Goal: Task Accomplishment & Management: Manage account settings

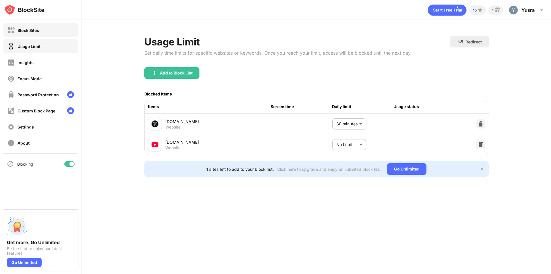
click at [47, 33] on div "Block Sites" at bounding box center [40, 30] width 75 height 14
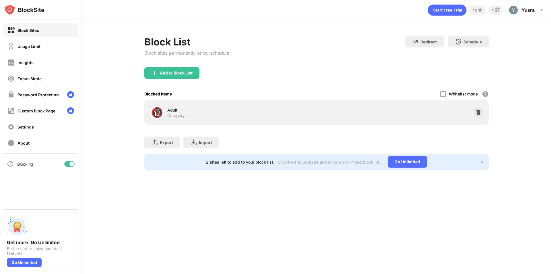
click at [36, 32] on div "Block Sites" at bounding box center [29, 30] width 22 height 5
click at [39, 49] on div "Usage Limit" at bounding box center [29, 46] width 23 height 5
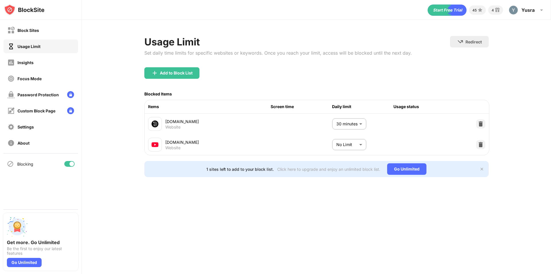
click at [357, 148] on body "Block Sites Usage Limit Insights Focus Mode Password Protection Custom Block Pa…" at bounding box center [275, 137] width 551 height 274
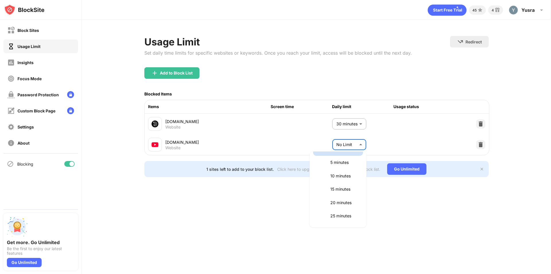
scroll to position [29, 0]
click at [342, 177] on p "15 minutes" at bounding box center [344, 175] width 29 height 6
type input "**"
